Goal: Transaction & Acquisition: Purchase product/service

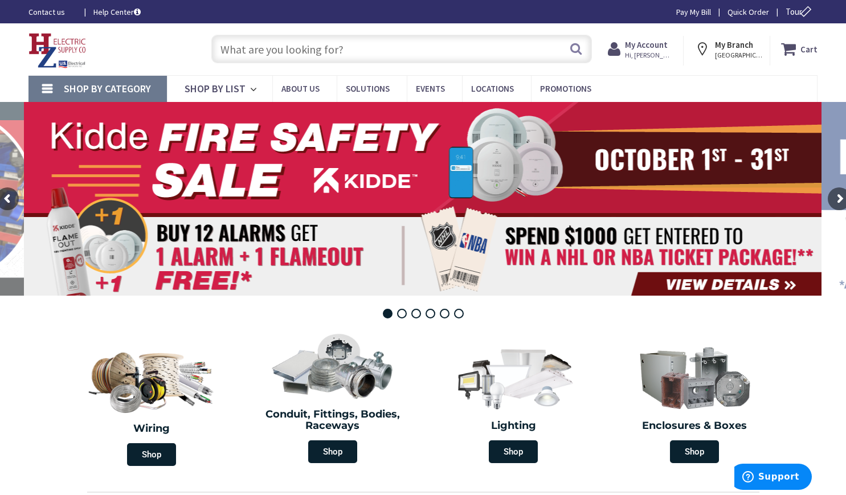
click at [317, 55] on input "text" at bounding box center [401, 49] width 381 height 28
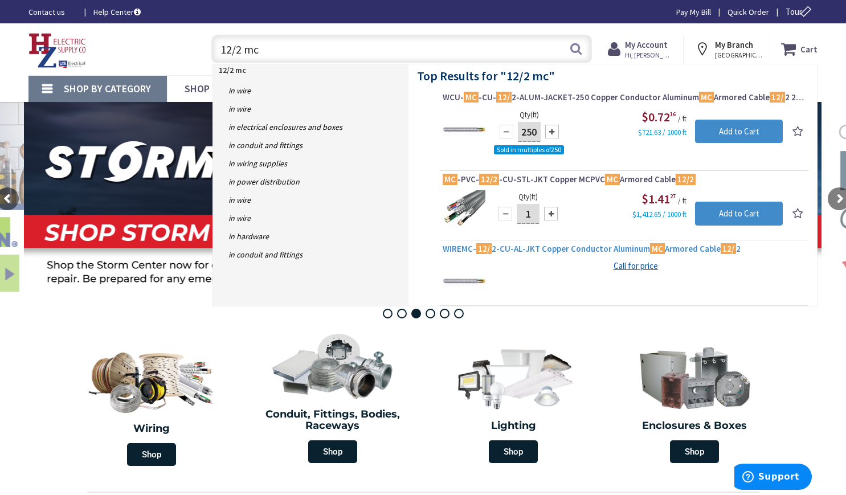
scroll to position [10, 0]
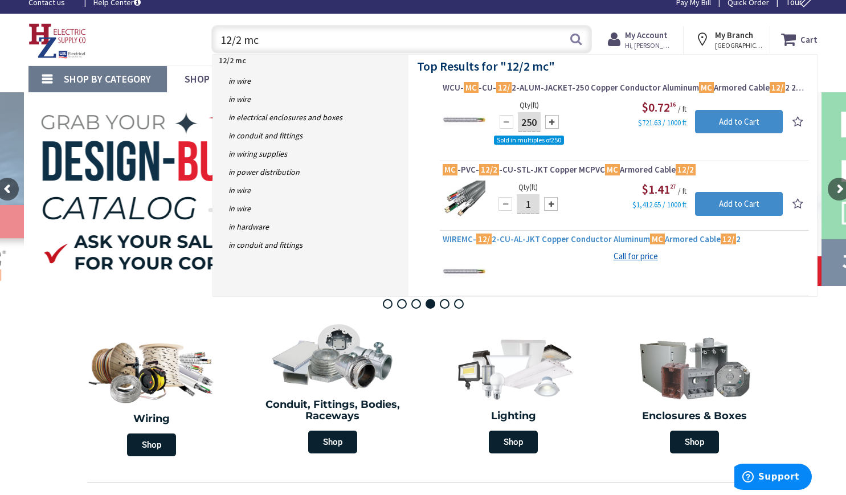
type input "12/2 mc"
click at [564, 238] on span "WIREMC- 12/ 2-CU-AL-JKT Copper Conductor Aluminum MC Armored Cable 12/ 2" at bounding box center [624, 239] width 363 height 11
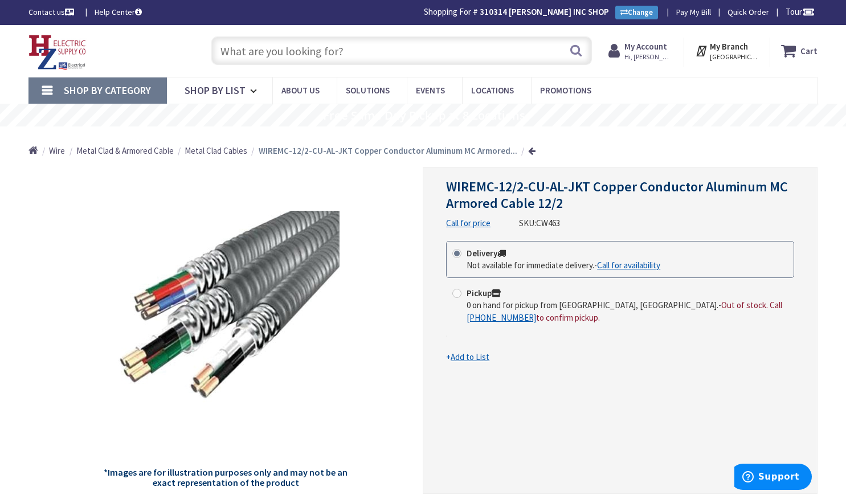
click at [260, 50] on input "text" at bounding box center [401, 50] width 381 height 28
click at [529, 153] on link at bounding box center [531, 150] width 7 height 9
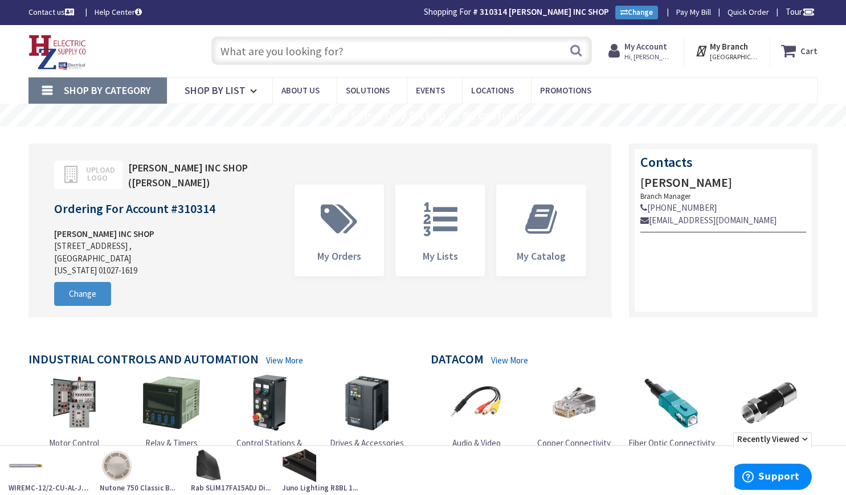
click at [320, 51] on input "text" at bounding box center [401, 50] width 381 height 28
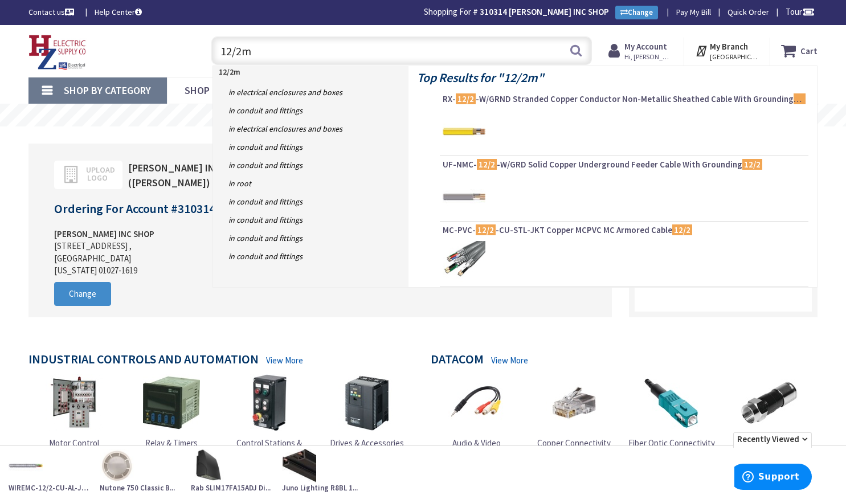
type input "12/2mc"
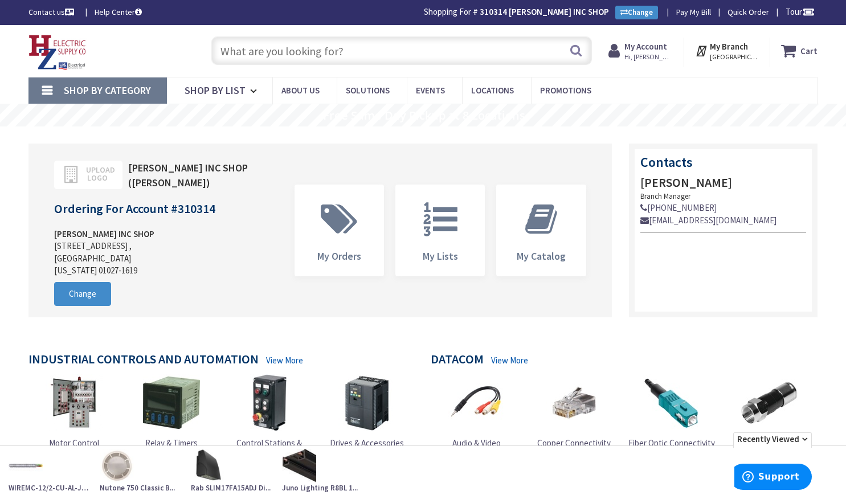
click at [475, 51] on input "text" at bounding box center [401, 50] width 381 height 28
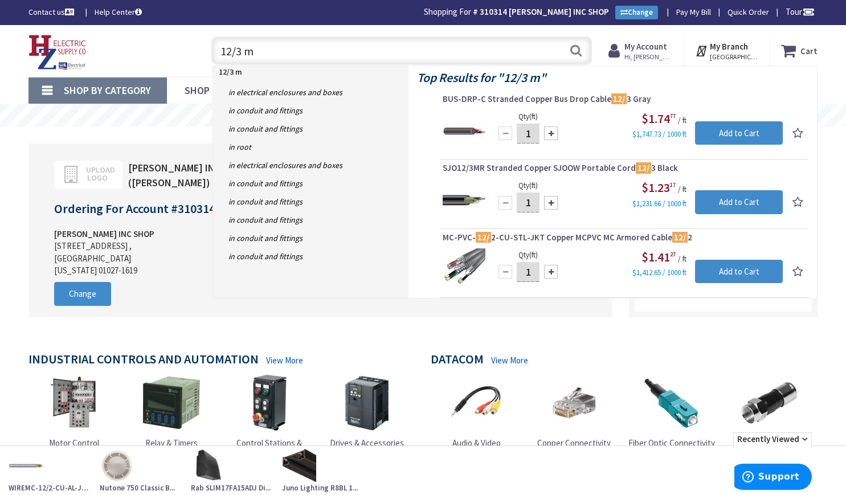
type input "12/3 mc"
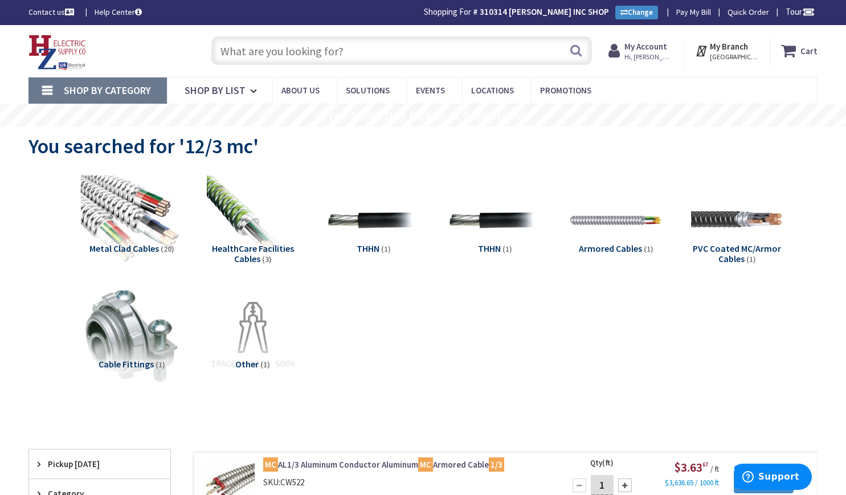
click at [122, 225] on img at bounding box center [132, 221] width 102 height 102
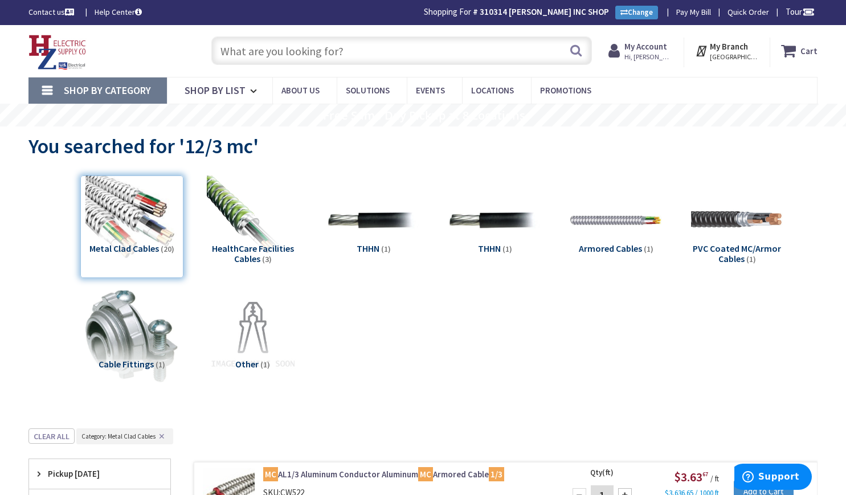
click at [323, 56] on input "text" at bounding box center [401, 50] width 381 height 28
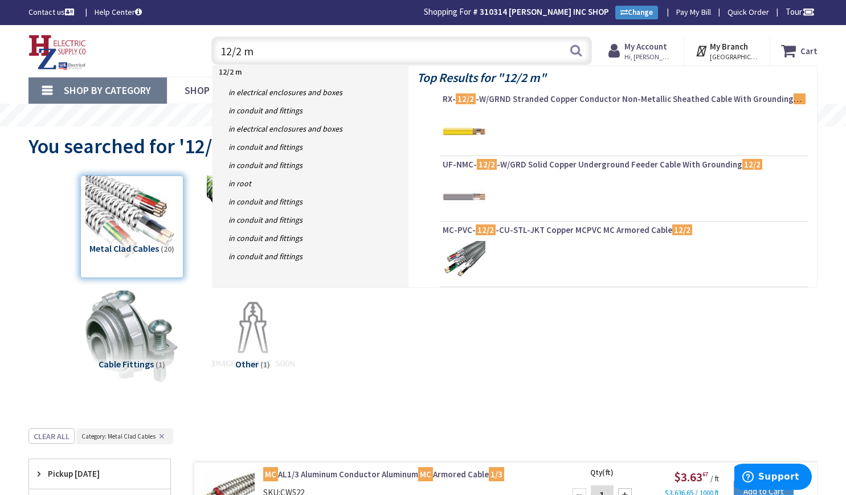
type input "12/2 mc"
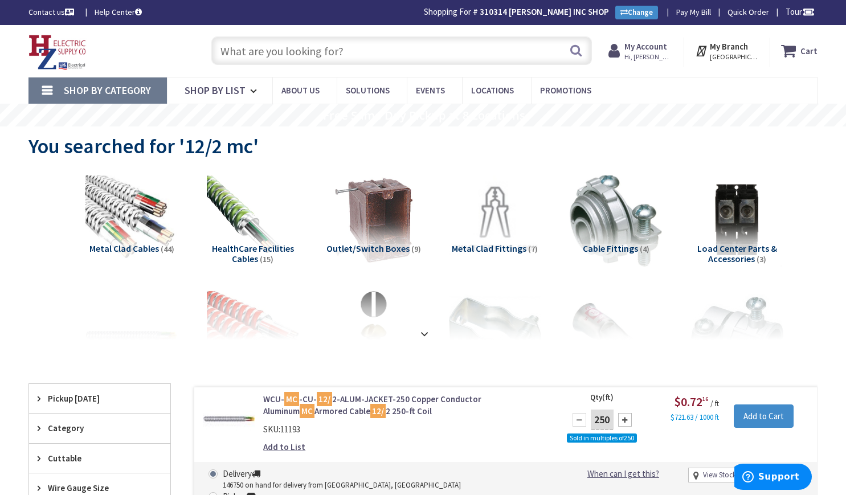
click at [269, 44] on input "text" at bounding box center [401, 50] width 381 height 28
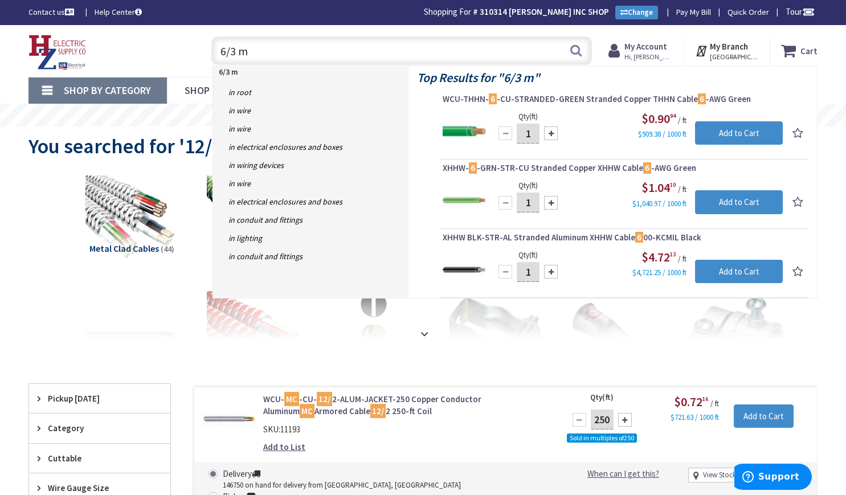
type input "6/3 mc"
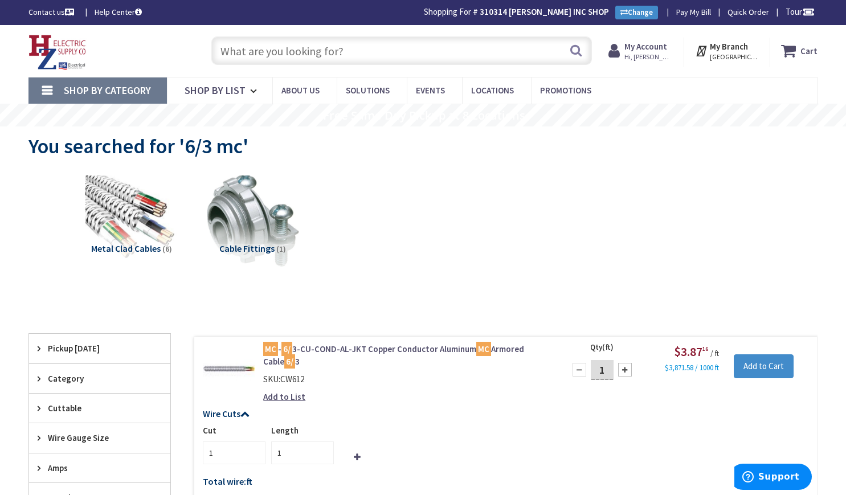
click at [318, 49] on input "text" at bounding box center [401, 50] width 381 height 28
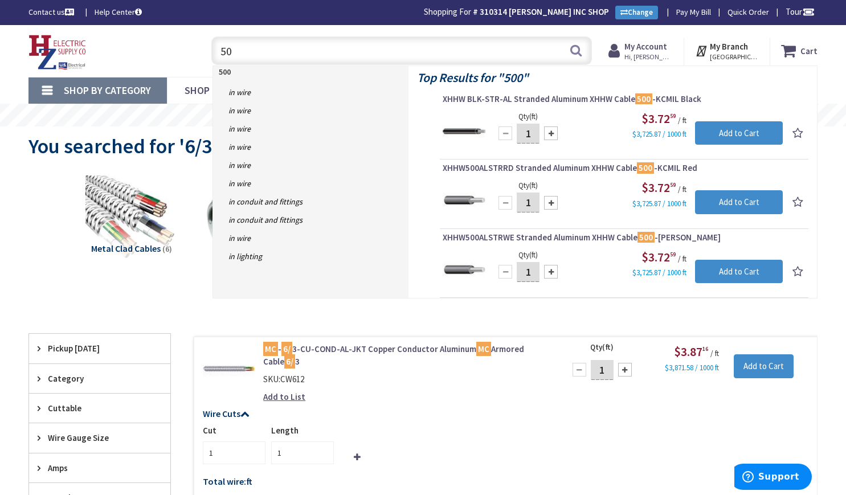
type input "5"
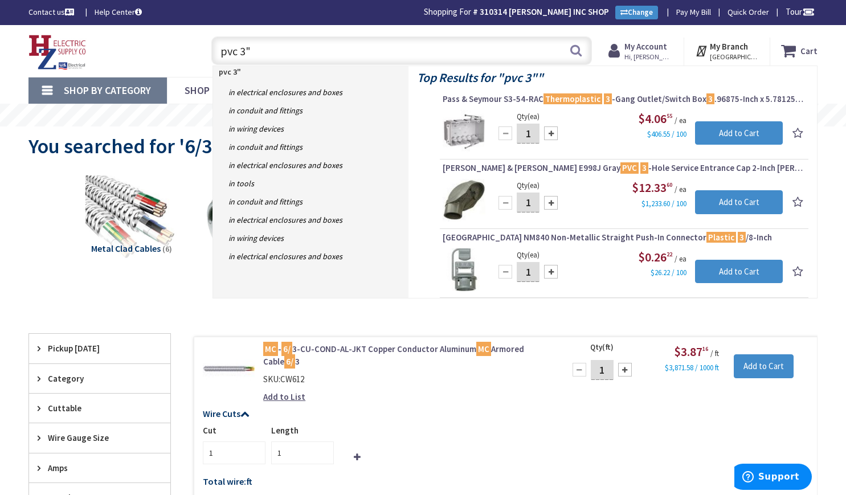
drag, startPoint x: 239, startPoint y: 51, endPoint x: 258, endPoint y: 55, distance: 19.8
click at [239, 51] on input "pvc 3"" at bounding box center [401, 50] width 381 height 28
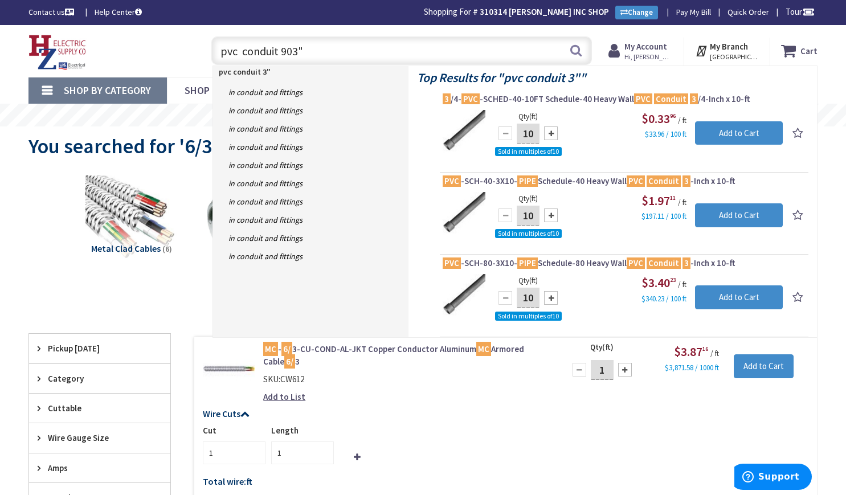
type input "pvc conduit 90 3""
